Goal: Find specific page/section: Find specific page/section

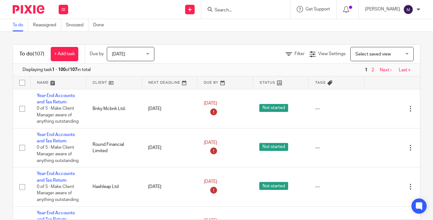
click at [248, 13] on input "Search" at bounding box center [242, 11] width 57 height 6
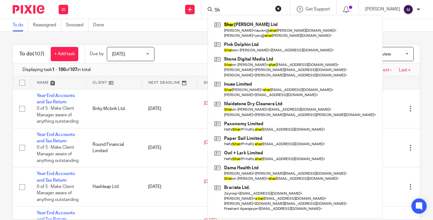
type input "S"
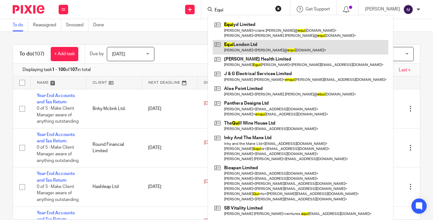
type input "Equi"
click at [248, 45] on link at bounding box center [301, 47] width 176 height 15
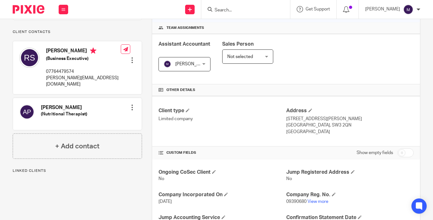
scroll to position [95, 0]
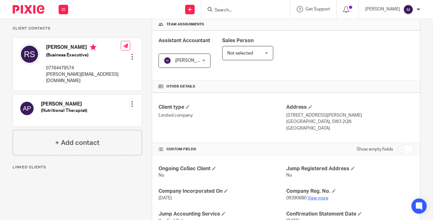
click at [314, 196] on link "View more" at bounding box center [318, 198] width 21 height 4
